Goal: Information Seeking & Learning: Learn about a topic

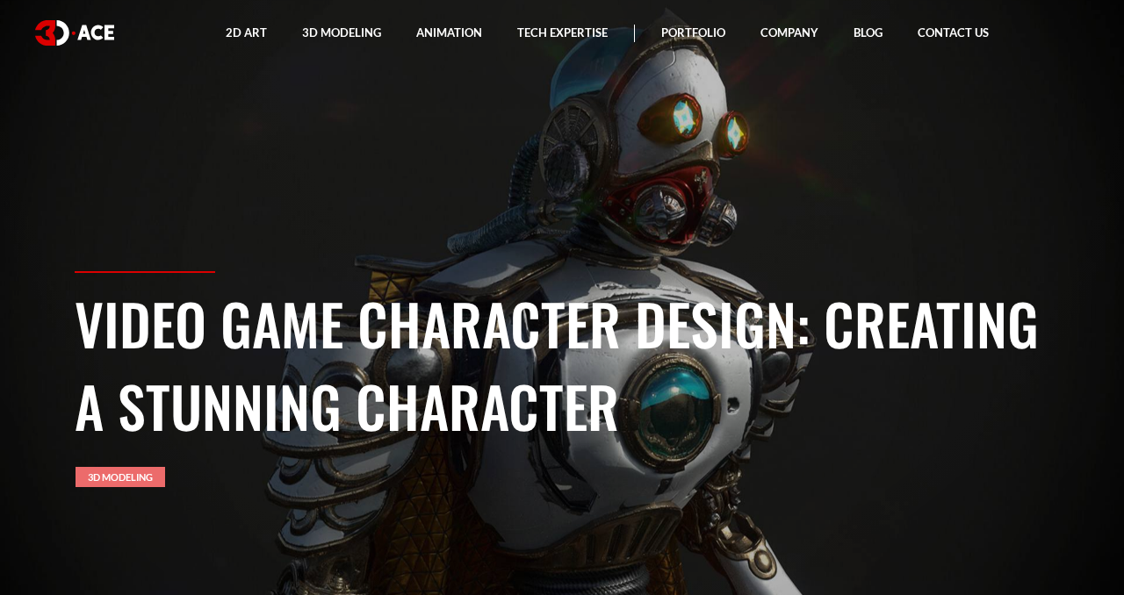
click at [138, 479] on link "3D Modeling" at bounding box center [121, 477] width 90 height 20
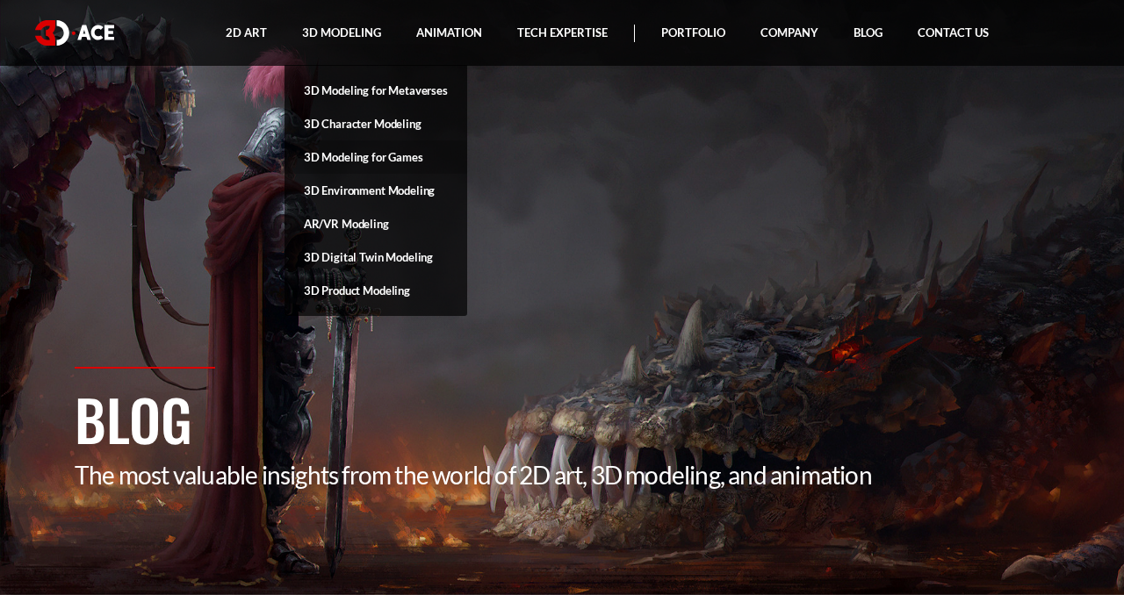
click at [323, 150] on link "3D Modeling for Games" at bounding box center [376, 157] width 183 height 33
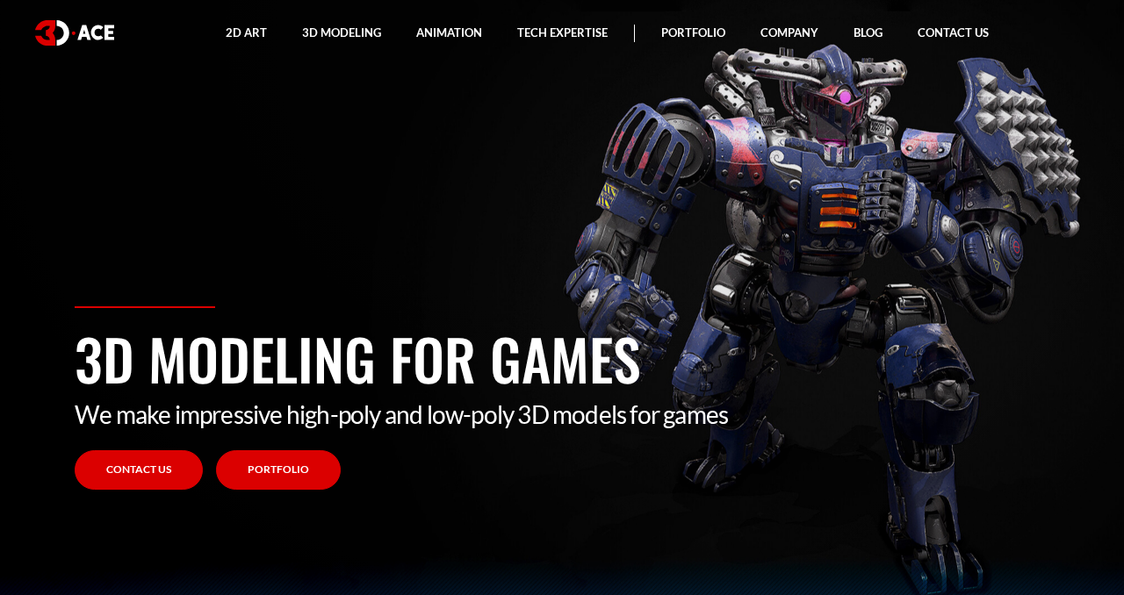
click at [297, 467] on link "Portfolio" at bounding box center [278, 471] width 125 height 40
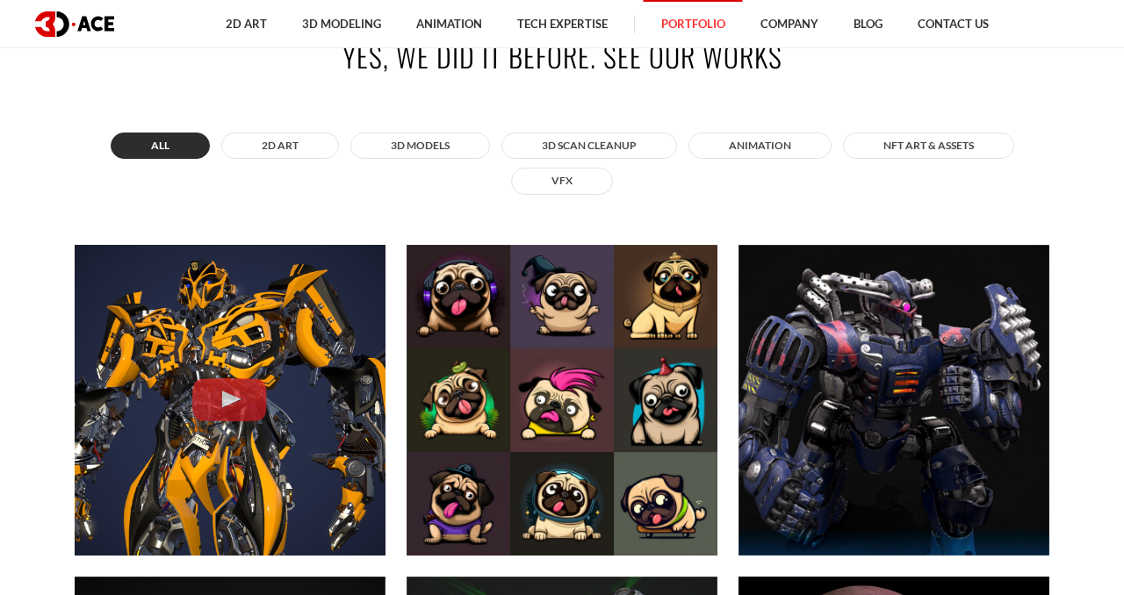
scroll to position [668, 0]
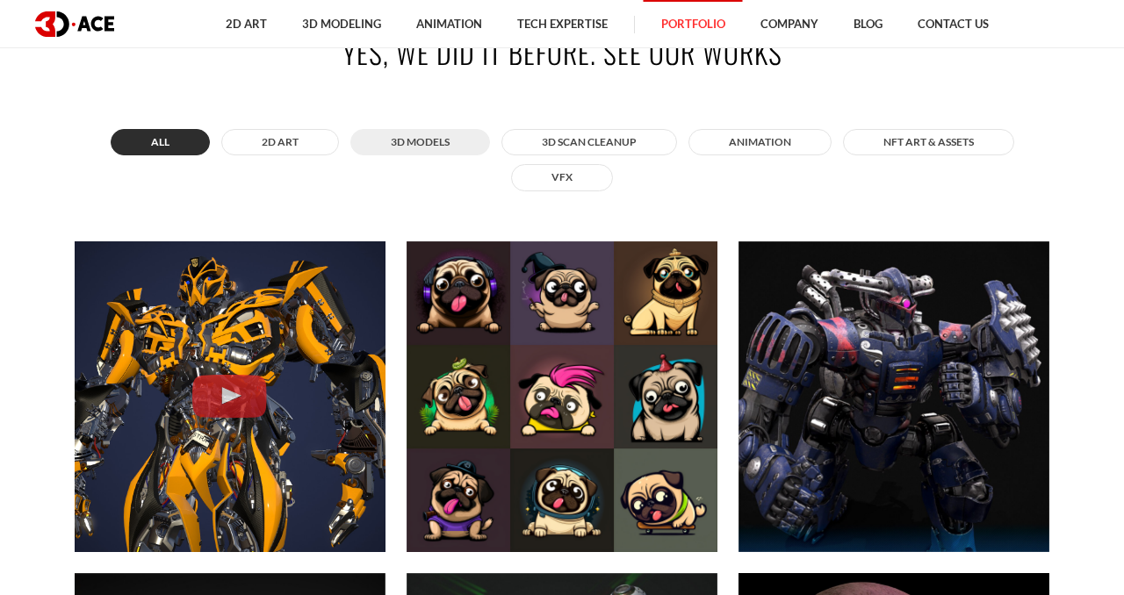
click at [445, 149] on button "3D MODELS" at bounding box center [420, 142] width 140 height 26
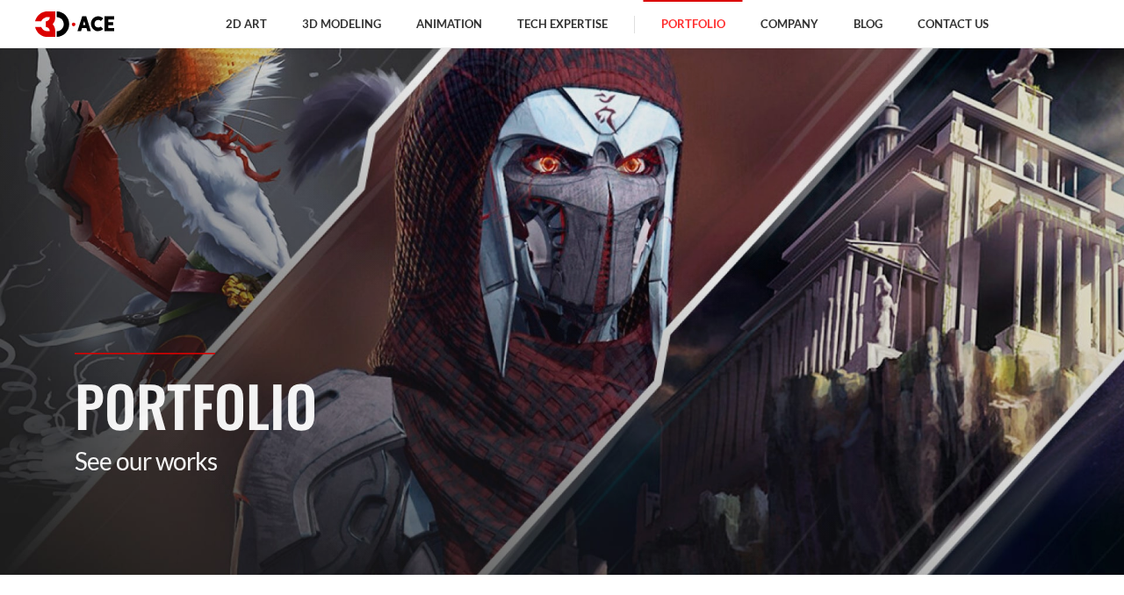
scroll to position [0, 0]
